Goal: Task Accomplishment & Management: Use online tool/utility

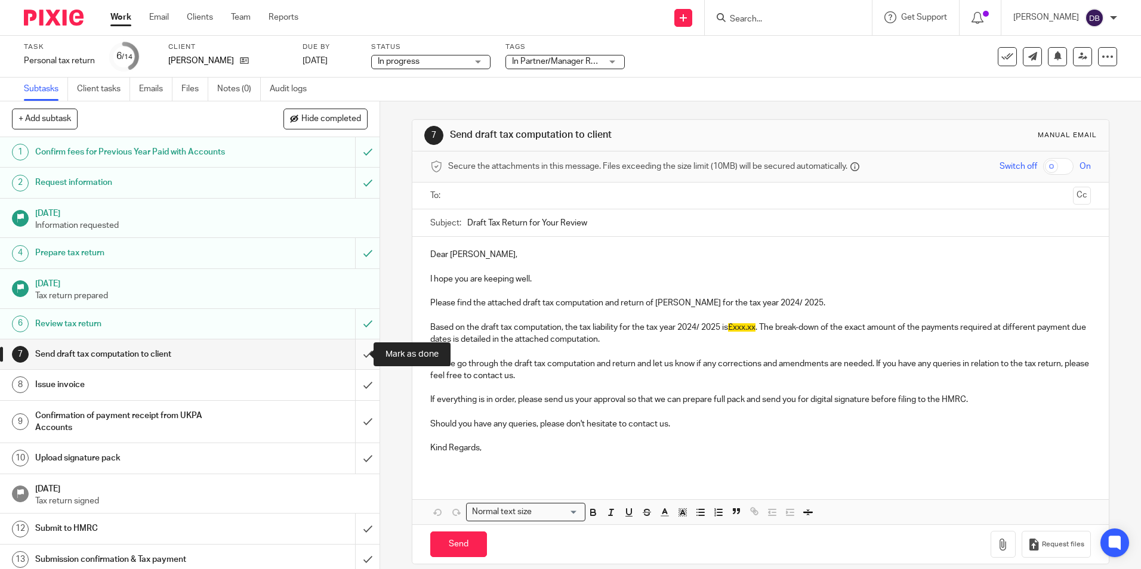
click at [358, 350] on input "submit" at bounding box center [189, 355] width 379 height 30
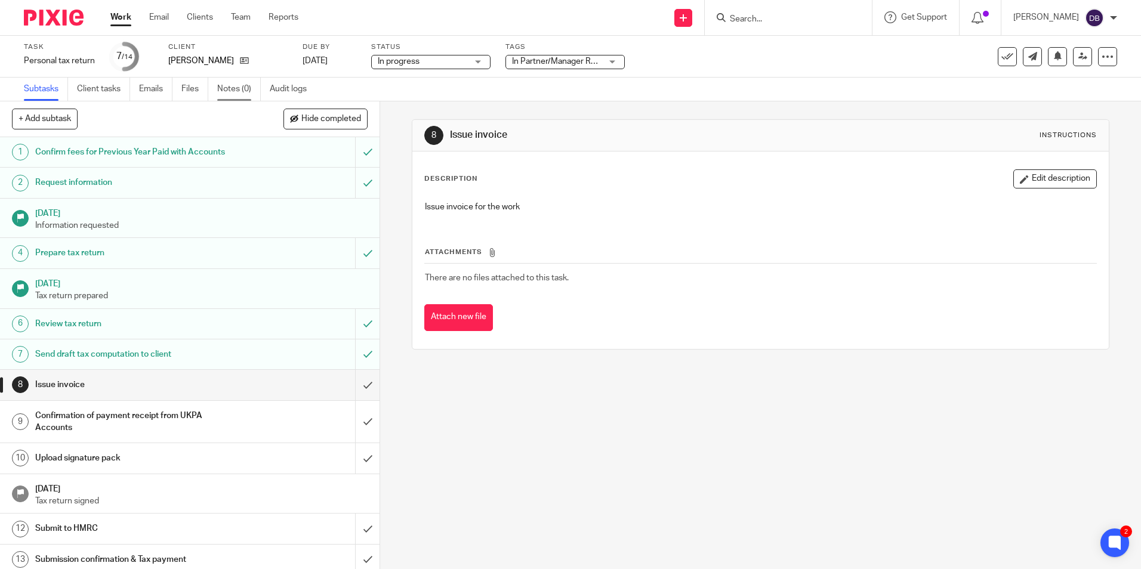
click at [236, 95] on link "Notes (0)" at bounding box center [239, 89] width 44 height 23
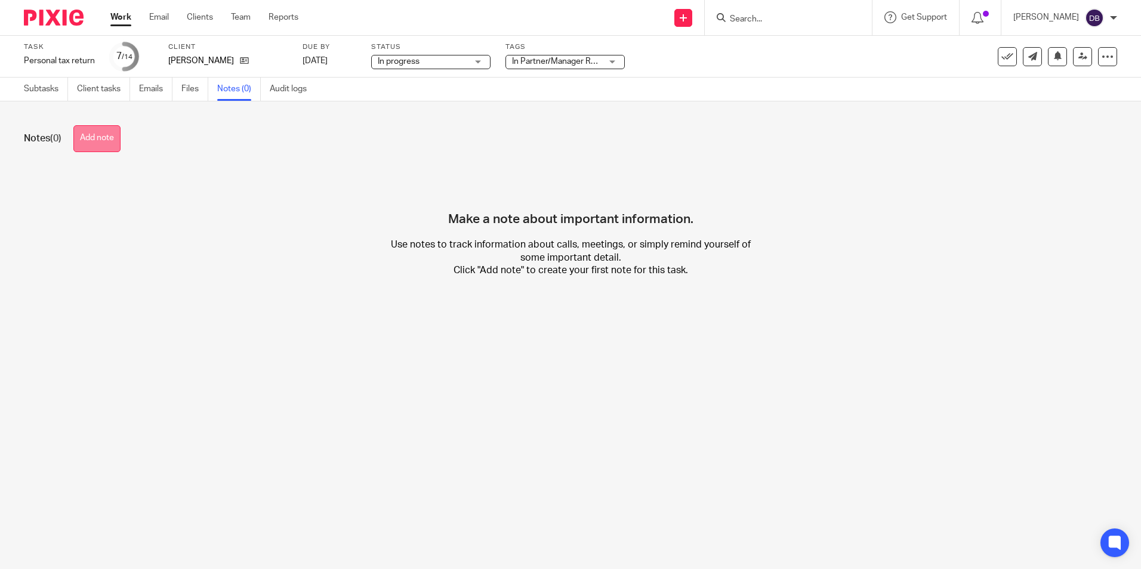
click at [103, 141] on button "Add note" at bounding box center [96, 138] width 47 height 27
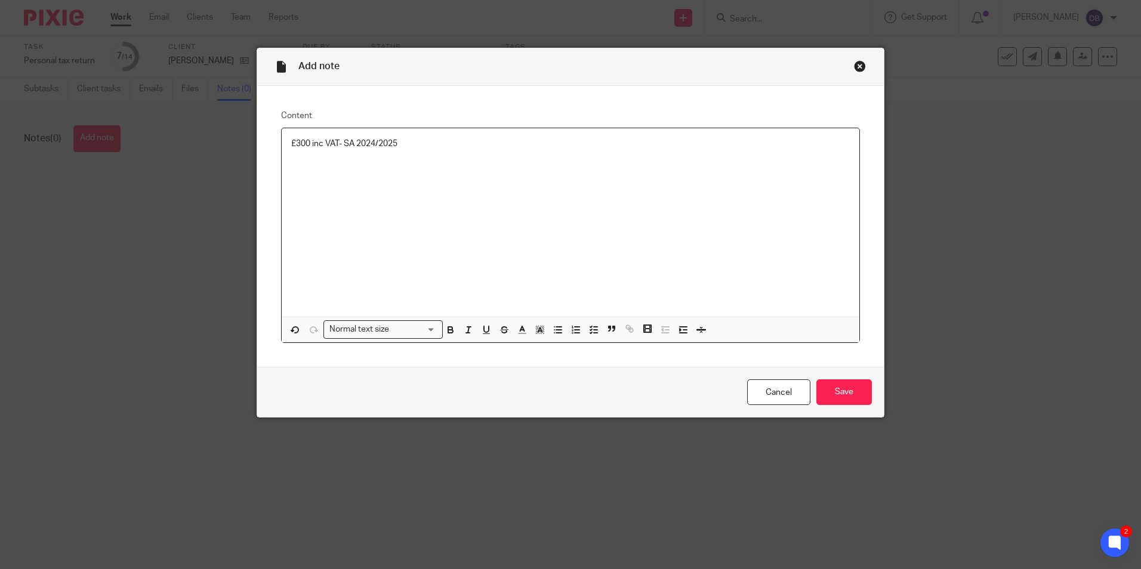
click at [512, 268] on div "£300 inc VAT- SA 2024/2025" at bounding box center [571, 222] width 578 height 189
click at [842, 398] on input "Save" at bounding box center [843, 392] width 55 height 26
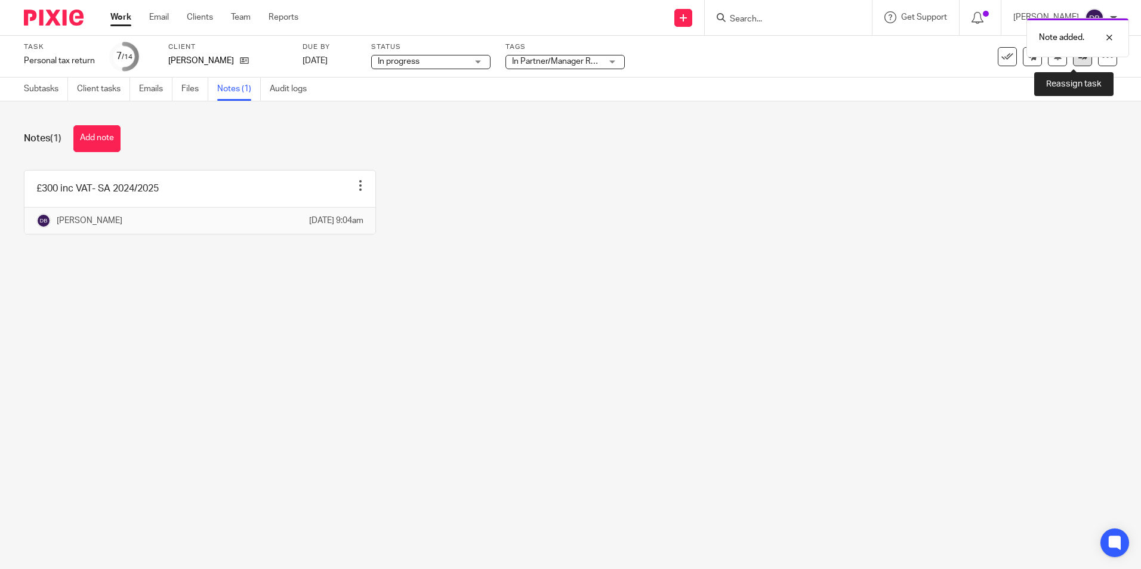
click at [1073, 63] on link at bounding box center [1082, 56] width 19 height 19
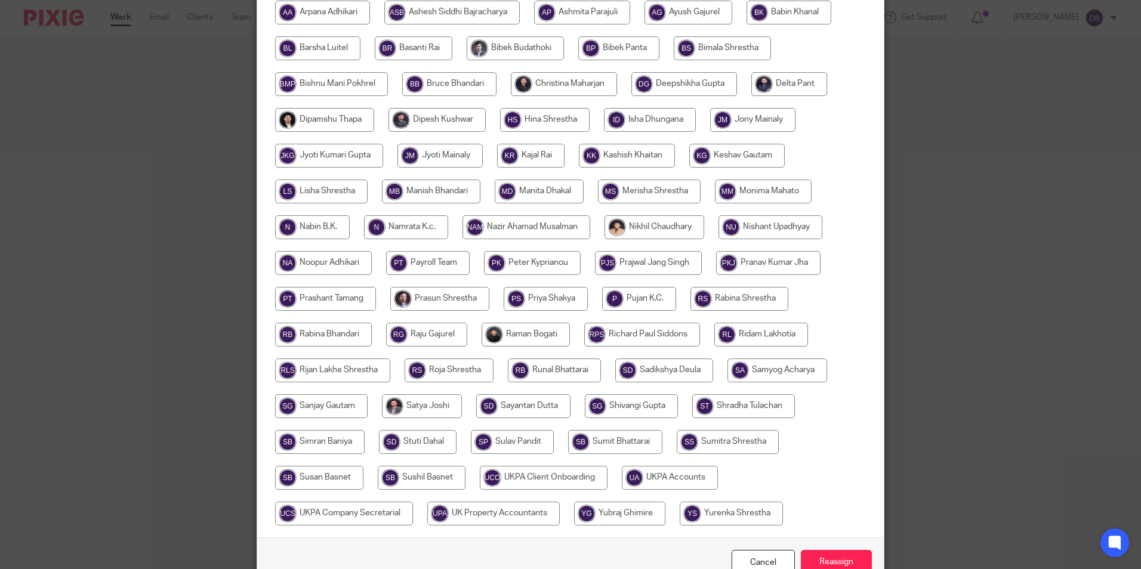
scroll to position [354, 0]
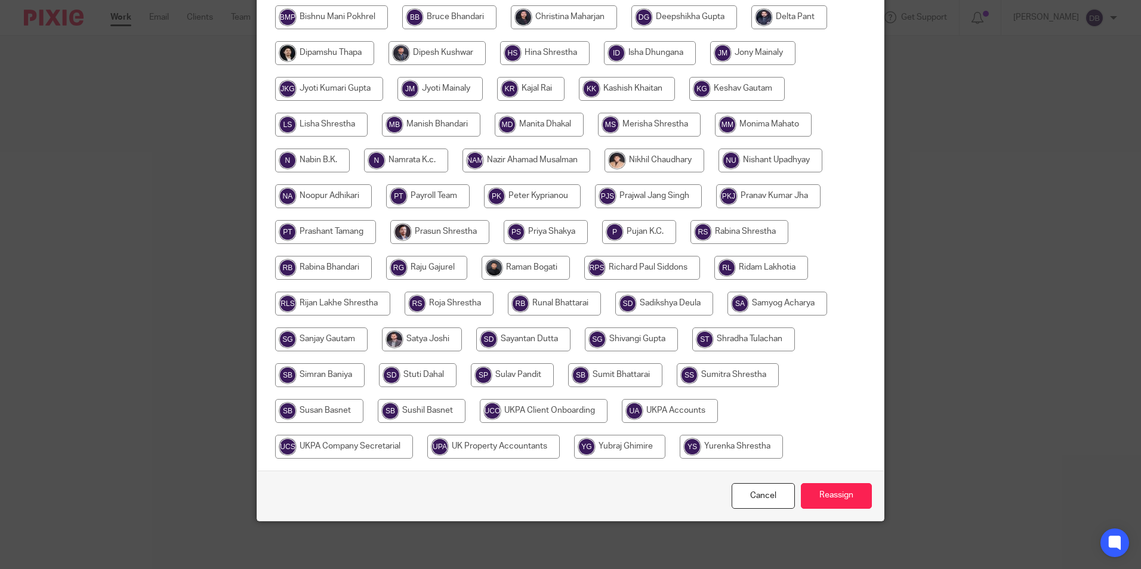
click at [660, 415] on input "radio" at bounding box center [670, 411] width 96 height 24
radio input "true"
click at [842, 503] on input "Reassign" at bounding box center [836, 496] width 71 height 26
